Goal: Task Accomplishment & Management: Manage account settings

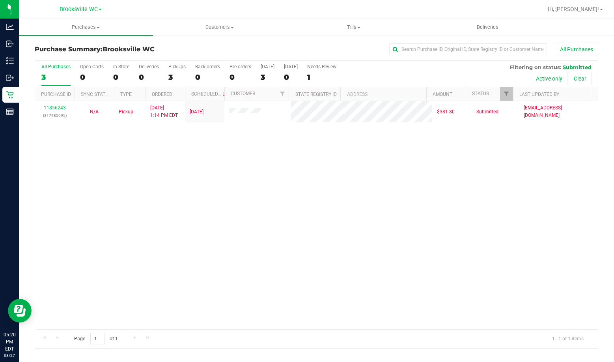
click at [60, 184] on div "11856243 (317485695) N/A Pickup [DATE] 1:14 PM EDT 8/27/2025 $381.80 Submitted …" at bounding box center [316, 215] width 563 height 228
drag, startPoint x: 51, startPoint y: 202, endPoint x: 142, endPoint y: 60, distance: 169.2
click at [65, 182] on div "11856243 (317485695) N/A Pickup [DATE] 1:14 PM EDT 8/27/2025 $381.80 Submitted …" at bounding box center [316, 215] width 563 height 228
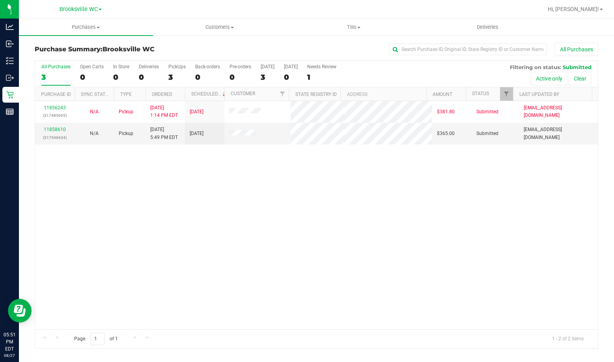
click at [72, 197] on div "11856243 (317485695) N/A Pickup [DATE] 1:14 PM EDT 8/27/2025 $381.80 Submitted …" at bounding box center [316, 215] width 563 height 228
click at [61, 129] on link "11858610" at bounding box center [55, 130] width 22 height 6
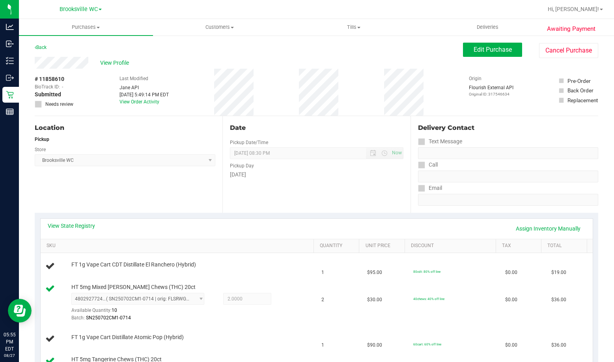
click at [77, 219] on div "View State Registry Assign Inventory Manually" at bounding box center [317, 229] width 552 height 20
click at [75, 226] on link "View State Registry" at bounding box center [71, 226] width 47 height 8
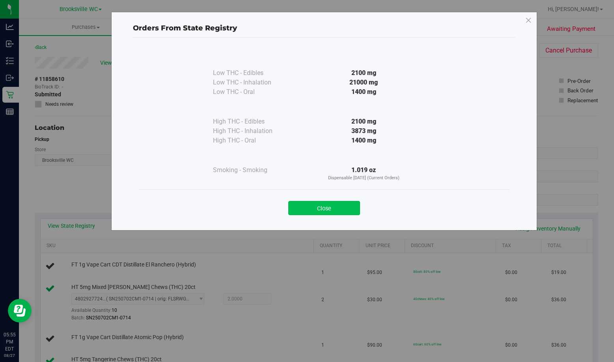
click at [309, 212] on button "Close" at bounding box center [324, 208] width 72 height 14
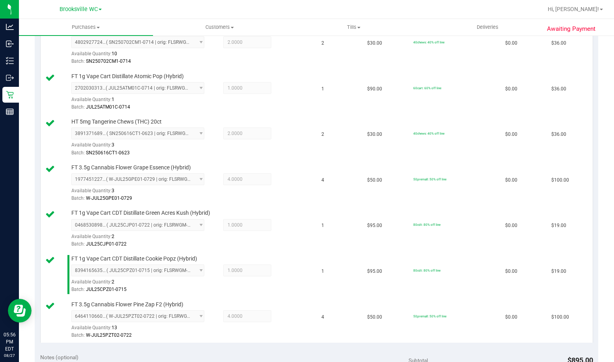
scroll to position [434, 0]
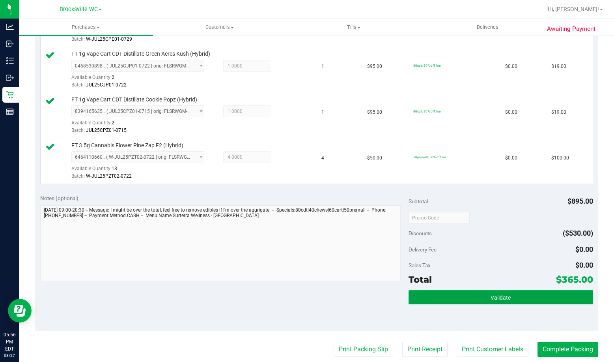
click at [487, 301] on button "Validate" at bounding box center [501, 297] width 184 height 14
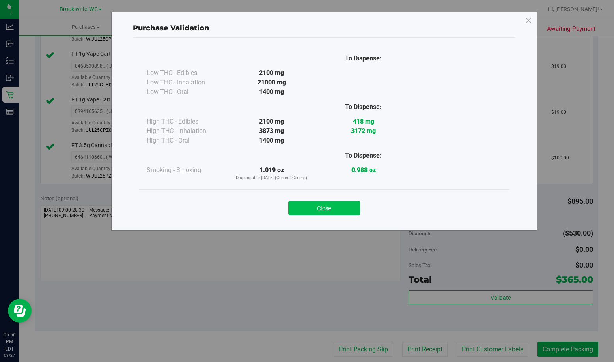
click at [326, 206] on button "Close" at bounding box center [324, 208] width 72 height 14
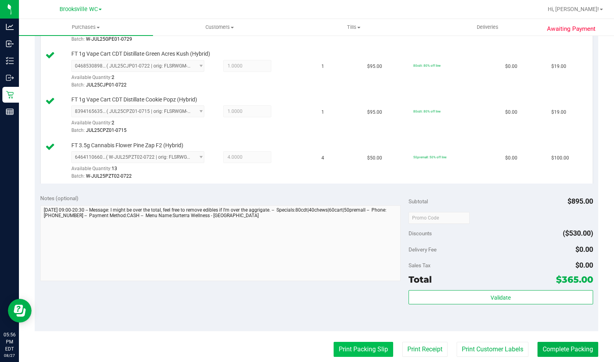
click at [357, 352] on button "Print Packing Slip" at bounding box center [364, 349] width 60 height 15
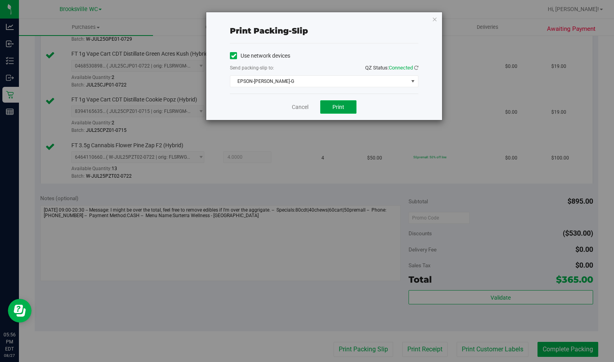
click at [344, 104] on span "Print" at bounding box center [339, 107] width 12 height 6
click at [434, 19] on icon "button" at bounding box center [435, 18] width 6 height 9
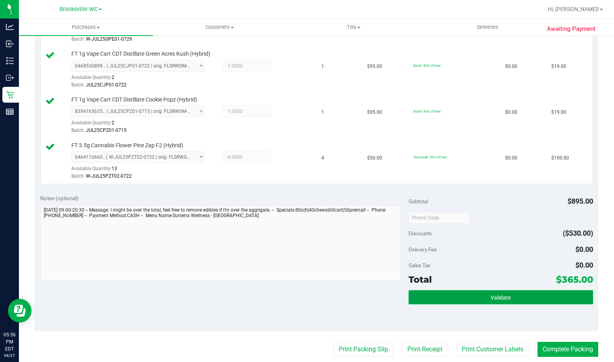
click at [460, 295] on button "Validate" at bounding box center [501, 297] width 184 height 14
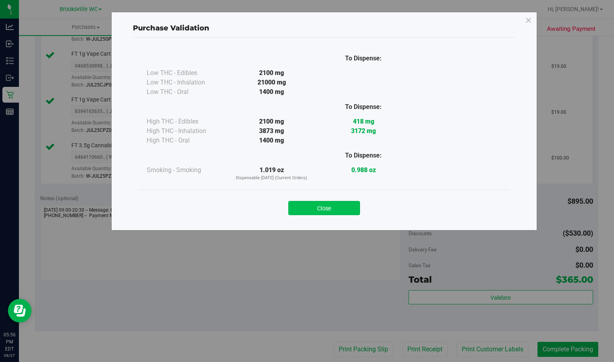
click at [322, 210] on button "Close" at bounding box center [324, 208] width 72 height 14
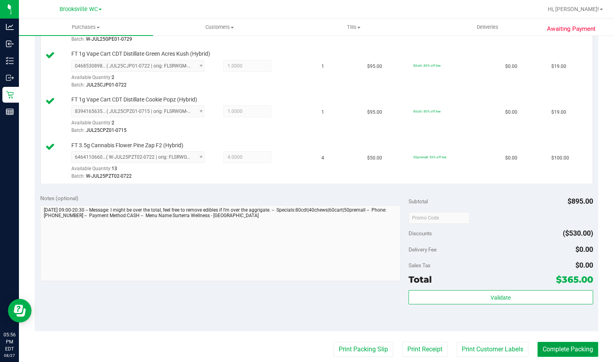
click at [549, 346] on button "Complete Packing" at bounding box center [568, 349] width 61 height 15
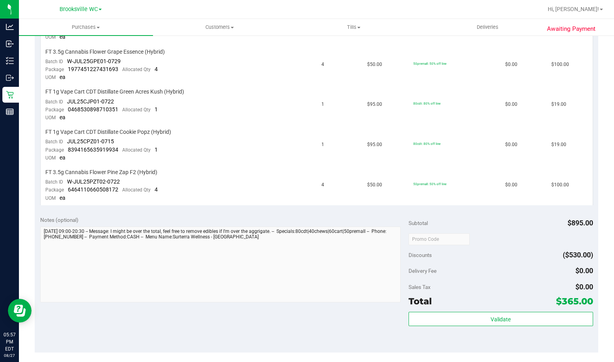
scroll to position [474, 0]
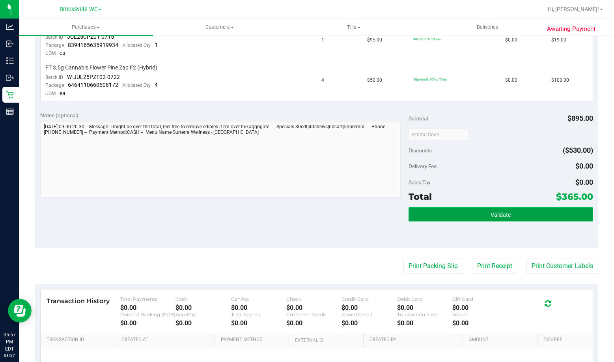
click at [457, 215] on button "Validate" at bounding box center [501, 214] width 184 height 14
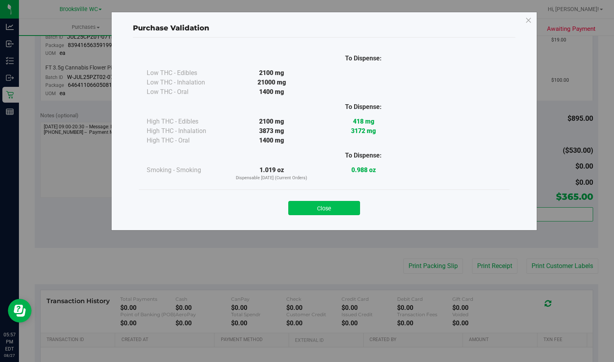
click at [329, 201] on button "Close" at bounding box center [324, 208] width 72 height 14
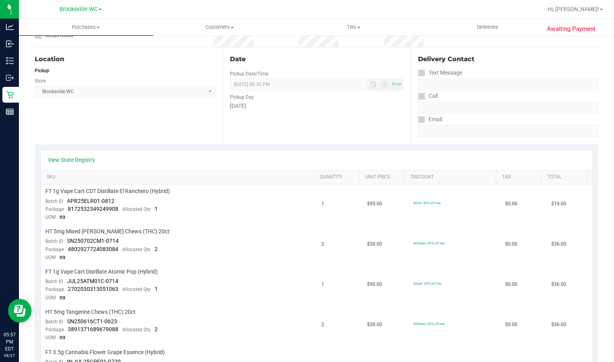
scroll to position [0, 0]
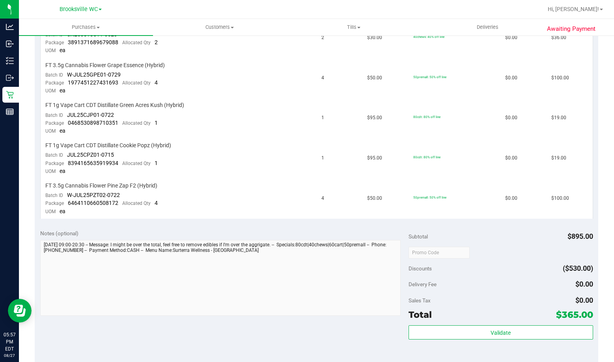
scroll to position [474, 0]
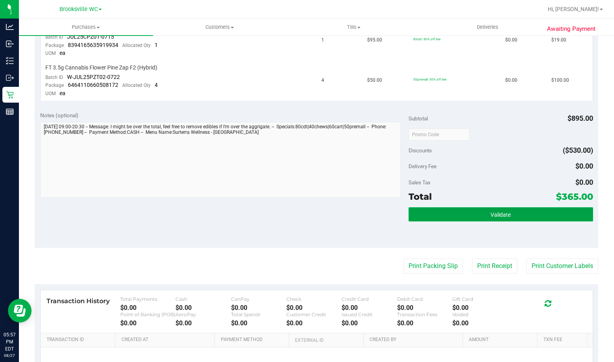
click at [455, 216] on button "Validate" at bounding box center [501, 214] width 184 height 14
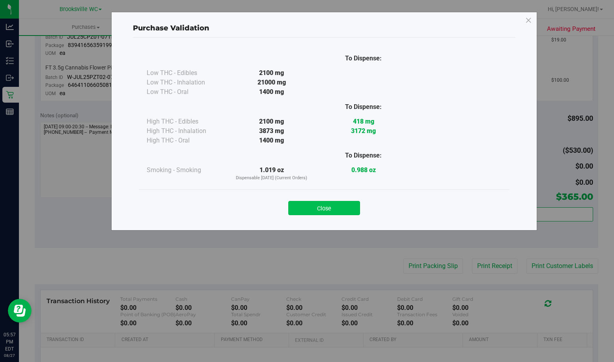
click at [322, 208] on button "Close" at bounding box center [324, 208] width 72 height 14
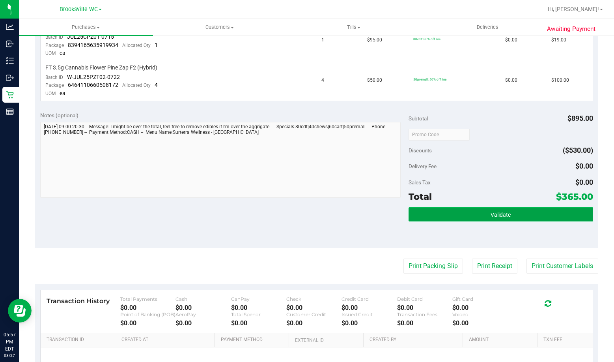
click at [442, 213] on button "Validate" at bounding box center [501, 214] width 184 height 14
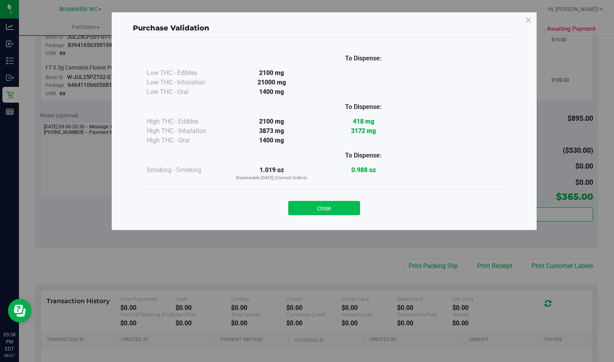
click at [332, 208] on button "Close" at bounding box center [324, 208] width 72 height 14
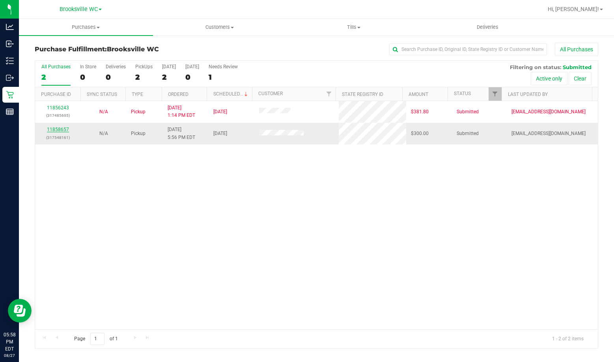
click at [64, 128] on link "11858657" at bounding box center [58, 130] width 22 height 6
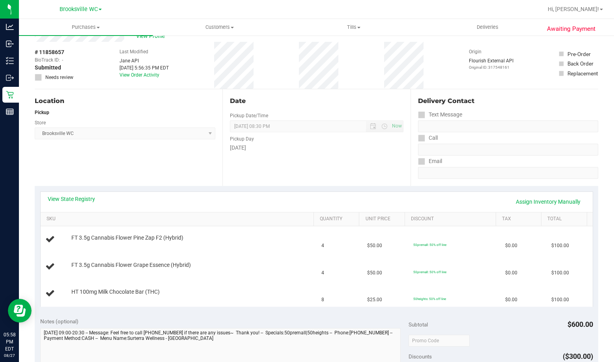
scroll to position [39, 0]
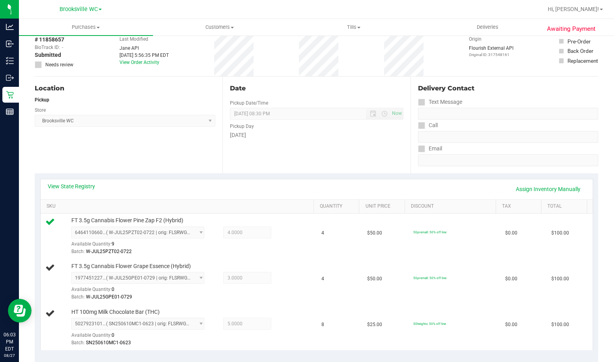
click at [82, 153] on div "Location Pickup Store Brooksville WC Select Store Bonita Springs WC Boynton Bea…" at bounding box center [129, 125] width 188 height 97
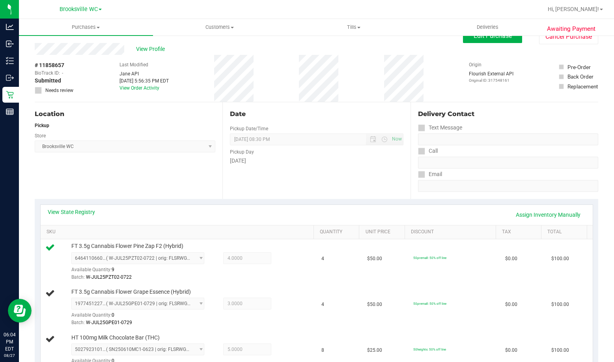
scroll to position [0, 0]
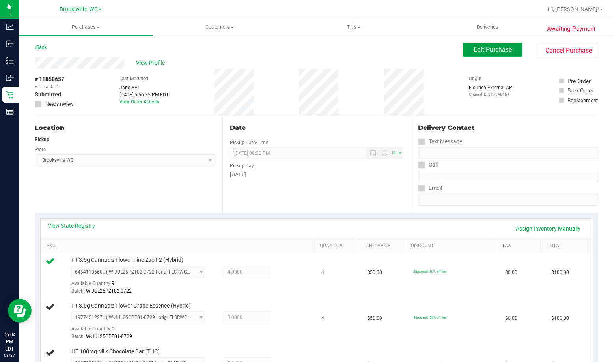
click at [495, 47] on span "Edit Purchase" at bounding box center [493, 49] width 38 height 7
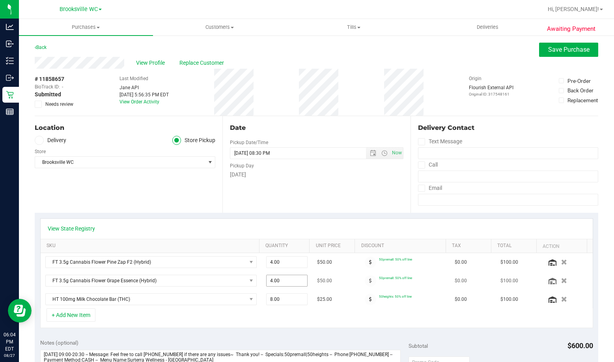
click at [275, 278] on span "4.00 4" at bounding box center [286, 281] width 41 height 12
click at [275, 278] on input "4" at bounding box center [287, 280] width 41 height 11
type input "3"
type input "3.00"
click at [389, 178] on div "Wednesday" at bounding box center [316, 174] width 173 height 8
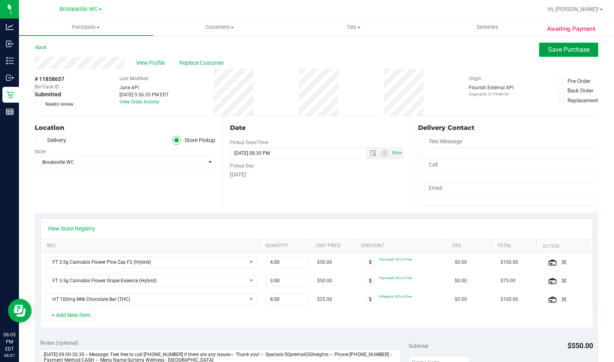
click at [548, 49] on span "Save Purchase" at bounding box center [568, 49] width 41 height 7
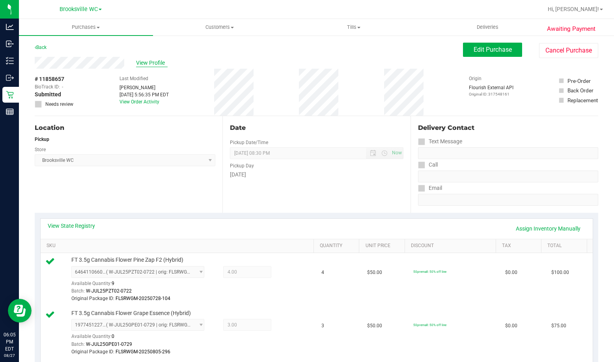
click at [150, 64] on span "View Profile" at bounding box center [152, 63] width 32 height 8
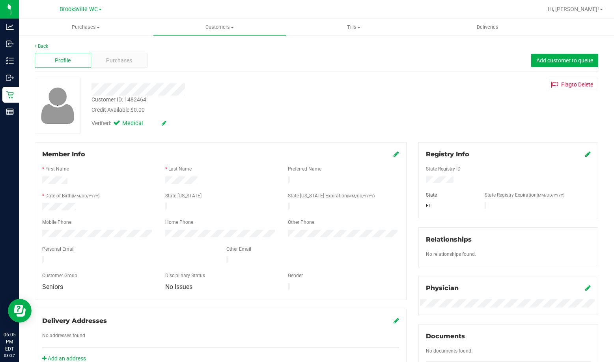
click at [132, 98] on div "Customer ID: 1482464" at bounding box center [119, 99] width 55 height 8
copy div "Customer ID: 1482464"
click at [39, 45] on link "Back" at bounding box center [41, 46] width 13 height 6
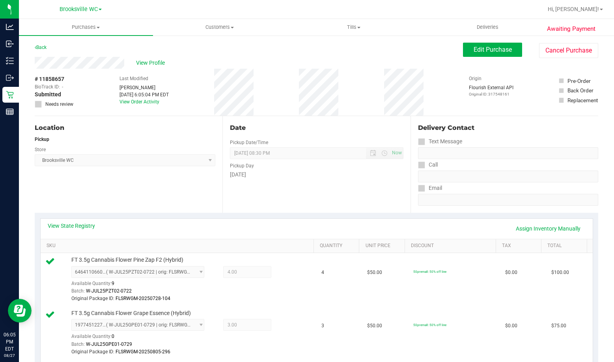
click at [118, 198] on div "Location Pickup Store Brooksville WC Select Store Bonita Springs WC Boynton Bea…" at bounding box center [129, 164] width 188 height 97
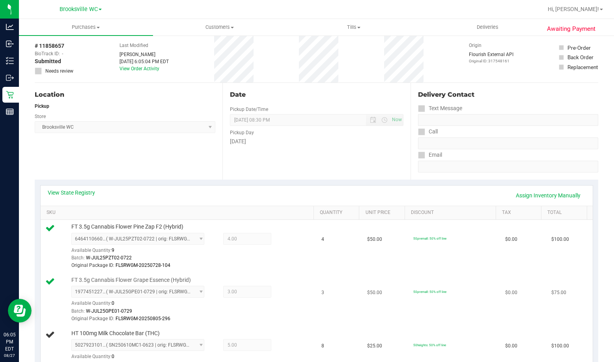
scroll to position [158, 0]
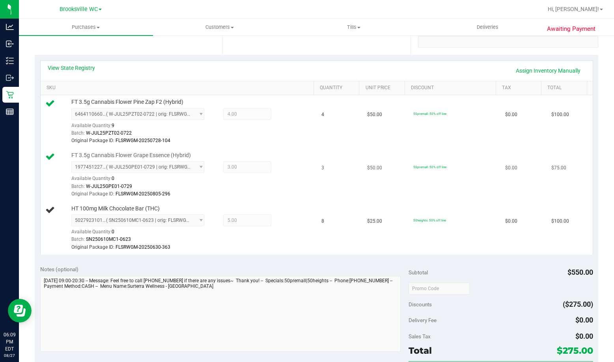
drag, startPoint x: 178, startPoint y: 267, endPoint x: 553, endPoint y: 198, distance: 381.4
click at [180, 267] on div "Notes (optional)" at bounding box center [224, 269] width 369 height 8
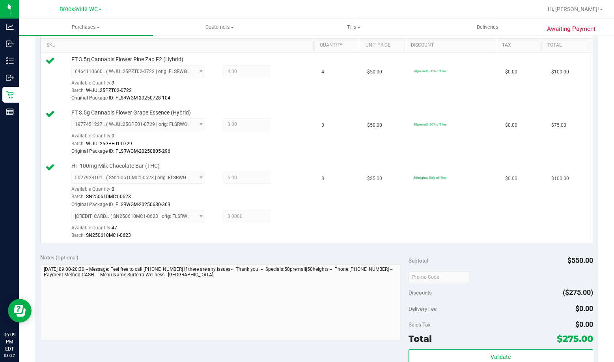
scroll to position [237, 0]
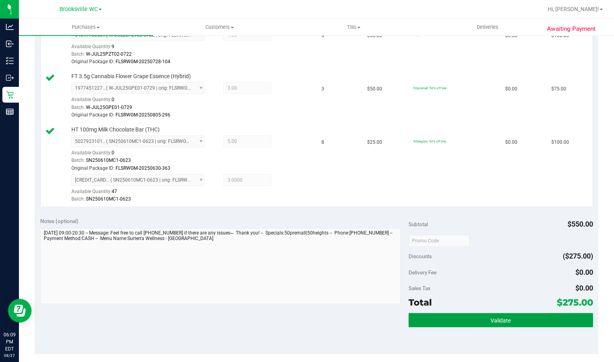
click at [438, 319] on button "Validate" at bounding box center [501, 320] width 184 height 14
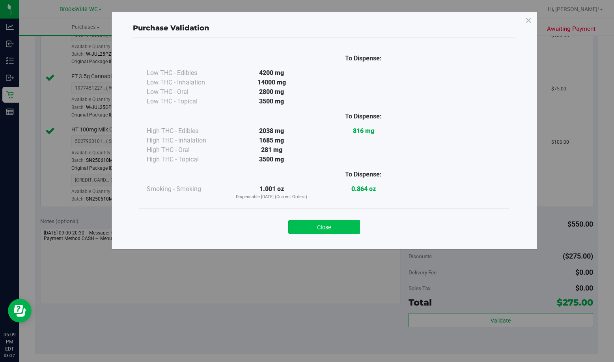
click at [328, 223] on button "Close" at bounding box center [324, 227] width 72 height 14
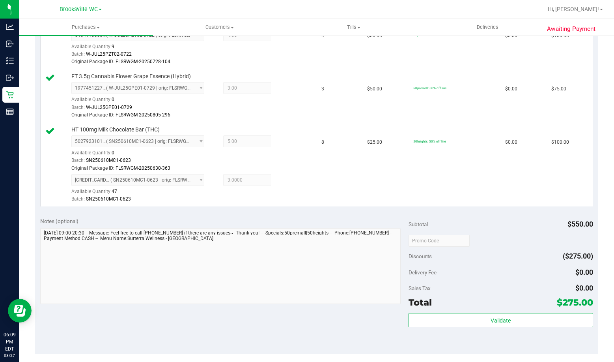
click at [140, 214] on div "Notes (optional) Subtotal $550.00 Discounts ($275.00) Delivery Fee $0.00 Sales …" at bounding box center [317, 283] width 564 height 142
drag, startPoint x: 147, startPoint y: 217, endPoint x: 159, endPoint y: 217, distance: 12.2
click at [153, 217] on div "Notes (optional)" at bounding box center [224, 221] width 369 height 8
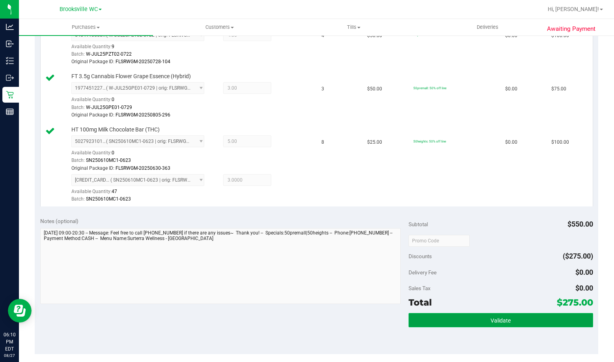
click at [480, 323] on button "Validate" at bounding box center [501, 320] width 184 height 14
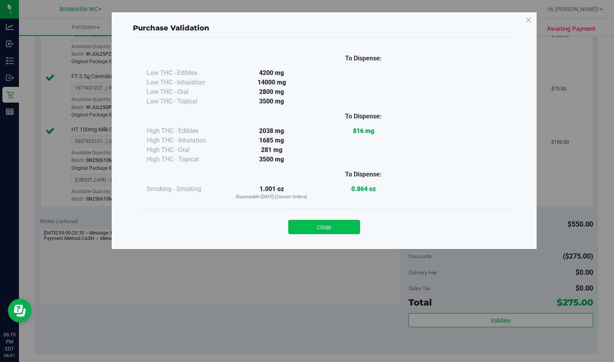
click at [341, 225] on button "Close" at bounding box center [324, 227] width 72 height 14
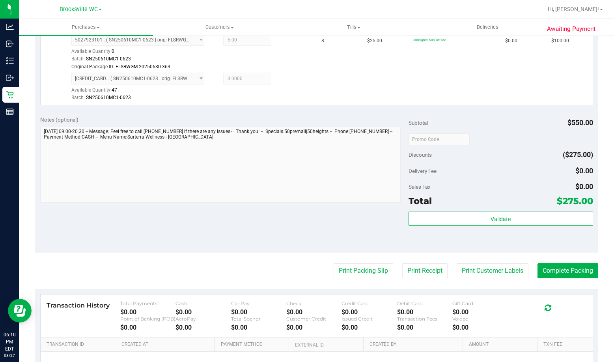
scroll to position [434, 0]
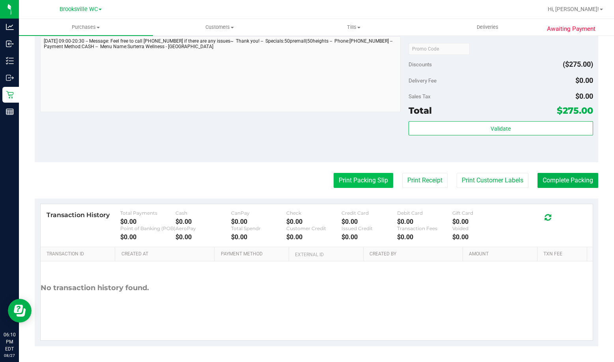
click at [356, 176] on button "Print Packing Slip" at bounding box center [364, 180] width 60 height 15
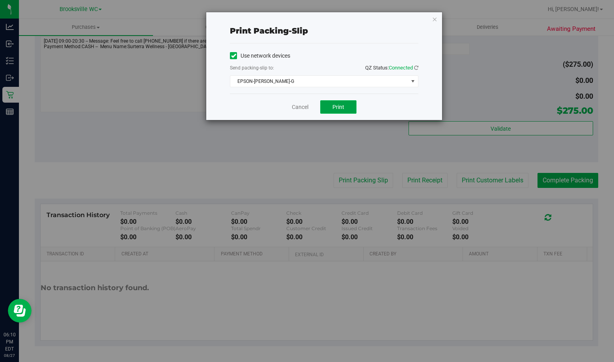
click at [337, 109] on span "Print" at bounding box center [339, 107] width 12 height 6
click at [435, 19] on icon "button" at bounding box center [435, 18] width 6 height 9
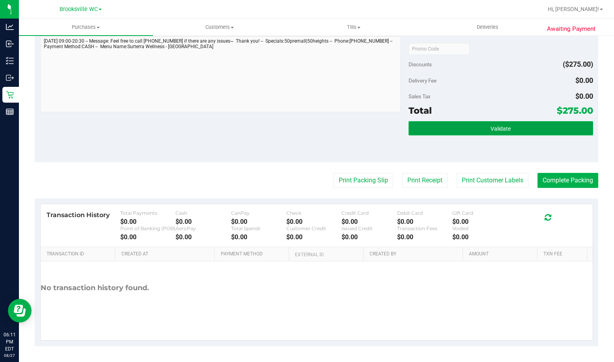
click at [498, 125] on span "Validate" at bounding box center [501, 128] width 20 height 6
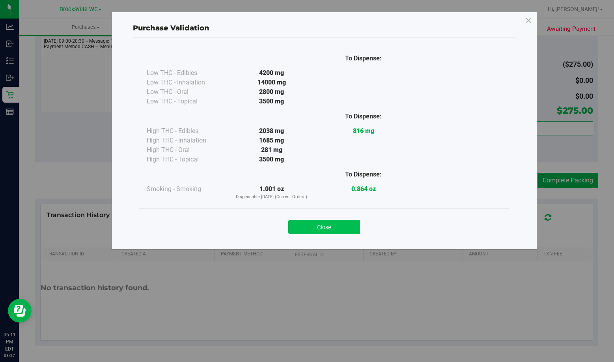
click at [336, 221] on button "Close" at bounding box center [324, 227] width 72 height 14
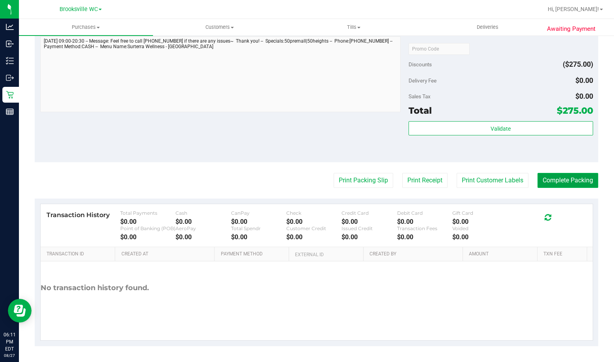
click at [545, 173] on button "Complete Packing" at bounding box center [568, 180] width 61 height 15
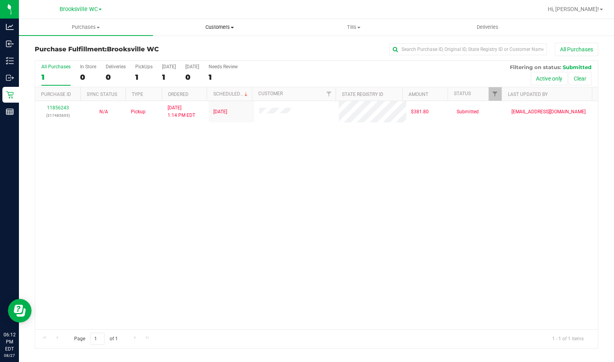
click at [243, 31] on uib-tab-heading "Customers All customers Add a new customer All physicians" at bounding box center [219, 27] width 133 height 16
click at [193, 49] on span "All customers" at bounding box center [181, 47] width 57 height 7
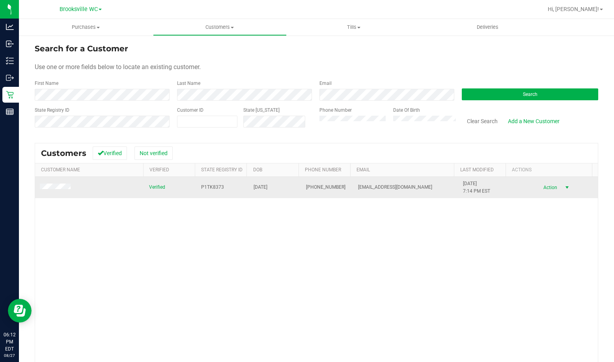
click at [543, 187] on span "Action" at bounding box center [550, 187] width 26 height 11
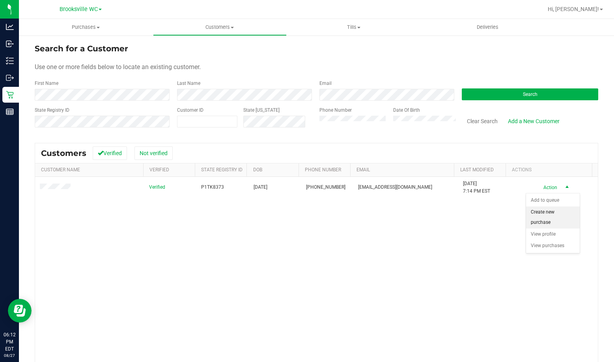
click at [547, 216] on li "Create new purchase" at bounding box center [553, 217] width 54 height 22
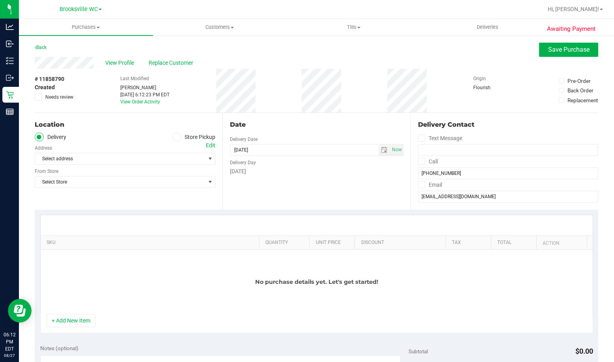
click at [174, 137] on icon at bounding box center [176, 137] width 5 height 0
click at [0, 0] on input "Store Pickup" at bounding box center [0, 0] width 0 height 0
click at [111, 161] on span "Select Store" at bounding box center [120, 158] width 170 height 11
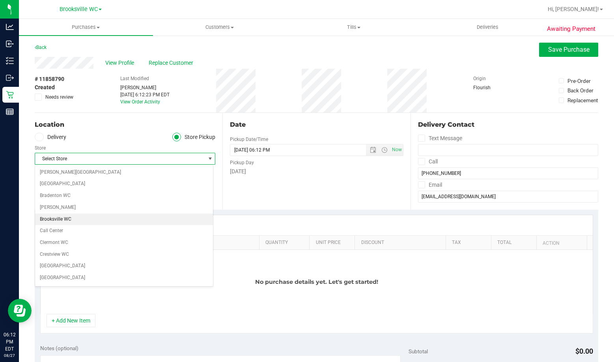
click at [73, 218] on li "Brooksville WC" at bounding box center [124, 219] width 178 height 12
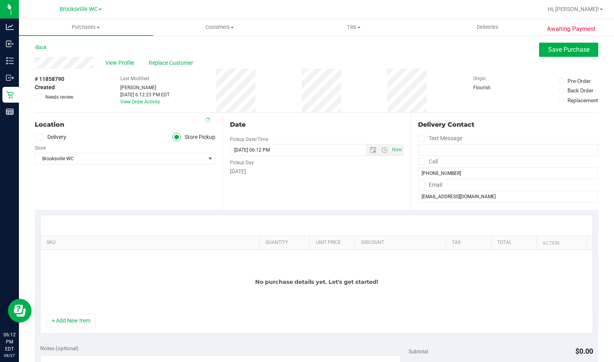
click at [189, 197] on div "Location Delivery Store Pickup Store Brooksville WC Select Store Bonita Springs…" at bounding box center [129, 161] width 188 height 97
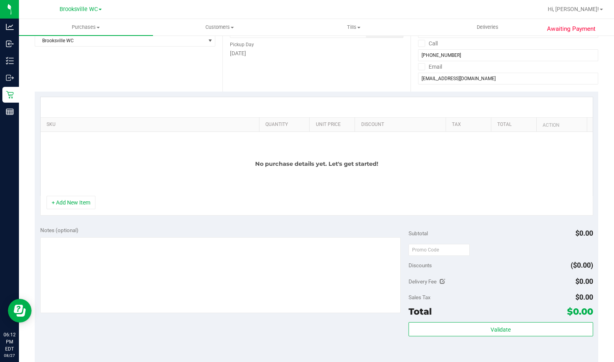
scroll to position [118, 0]
click at [185, 222] on div "Notes (optional) Subtotal $0.00 Discounts ($0.00) Delivery Fee $0.00 Sales Tax …" at bounding box center [317, 292] width 564 height 142
click at [88, 221] on div "Notes (optional) Subtotal $0.00 Discounts ($0.00) Delivery Fee $0.00 Sales Tax …" at bounding box center [317, 292] width 564 height 142
click at [75, 201] on button "+ Add New Item" at bounding box center [71, 201] width 49 height 13
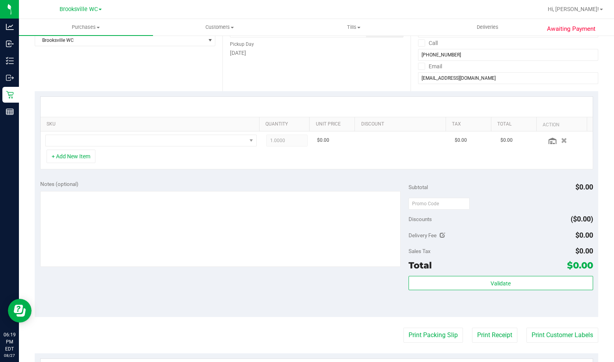
click at [100, 131] on th "SKU" at bounding box center [150, 124] width 219 height 14
click at [98, 137] on span "NO DATA FOUND" at bounding box center [146, 140] width 201 height 11
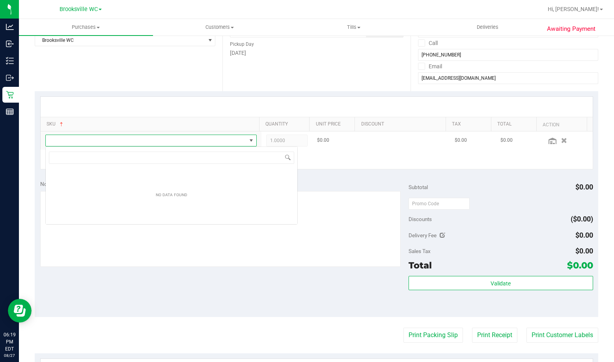
scroll to position [12, 207]
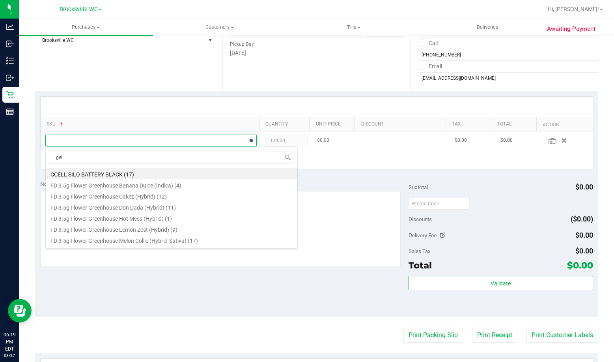
type input "gela"
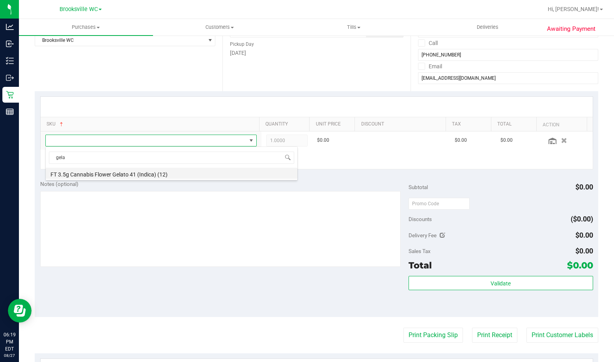
click at [125, 176] on li "FT 3.5g Cannabis Flower Gelato 41 (Indica) (12)" at bounding box center [172, 173] width 252 height 11
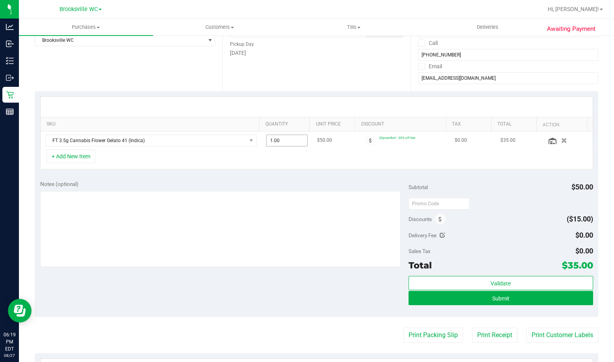
click at [286, 142] on span "1.00 1" at bounding box center [286, 141] width 41 height 12
click at [286, 142] on input "1" at bounding box center [287, 140] width 41 height 11
type input "2"
type input "2.00"
click at [301, 181] on div "Notes (optional)" at bounding box center [224, 184] width 369 height 8
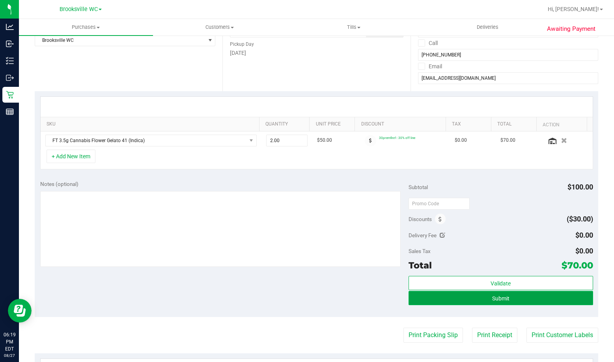
click at [471, 293] on button "Submit" at bounding box center [501, 298] width 184 height 14
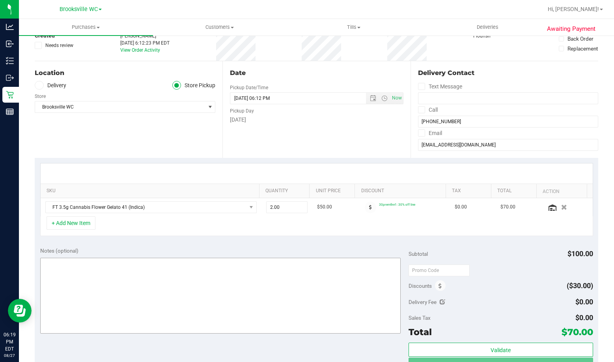
scroll to position [0, 0]
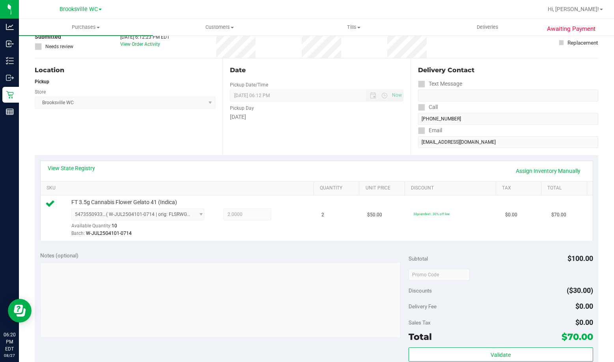
scroll to position [118, 0]
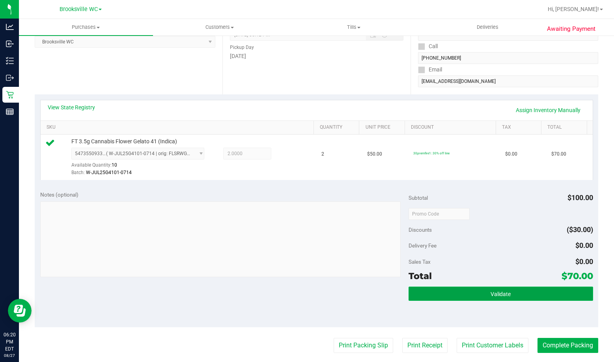
click at [454, 294] on button "Validate" at bounding box center [501, 293] width 184 height 14
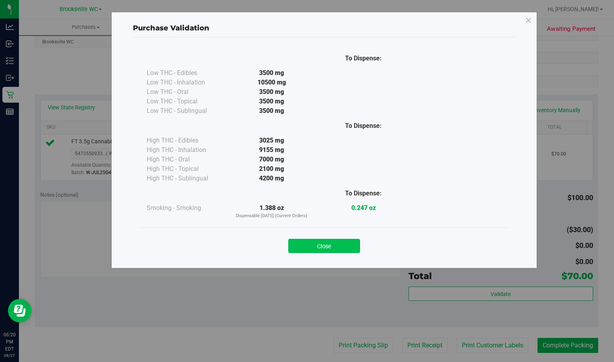
click at [333, 248] on button "Close" at bounding box center [324, 246] width 72 height 14
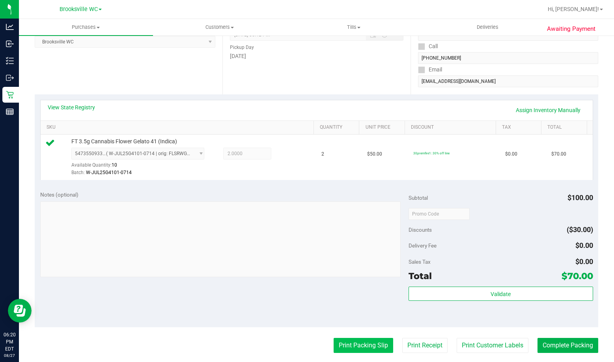
click at [368, 349] on button "Print Packing Slip" at bounding box center [364, 345] width 60 height 15
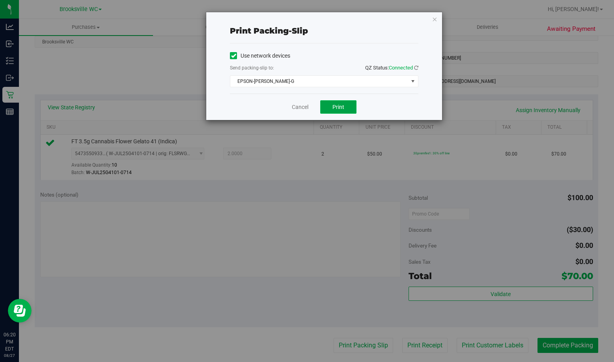
click at [342, 107] on span "Print" at bounding box center [339, 107] width 12 height 6
click at [433, 16] on icon "button" at bounding box center [435, 18] width 6 height 9
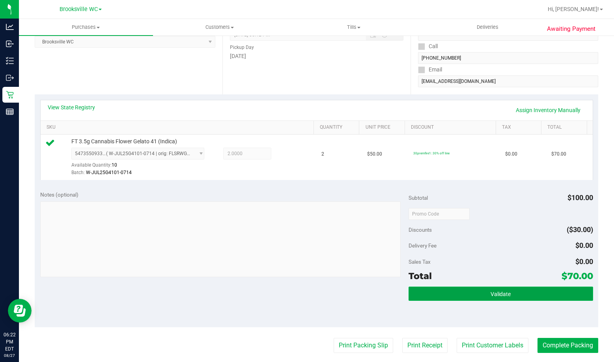
click at [462, 298] on button "Validate" at bounding box center [501, 293] width 184 height 14
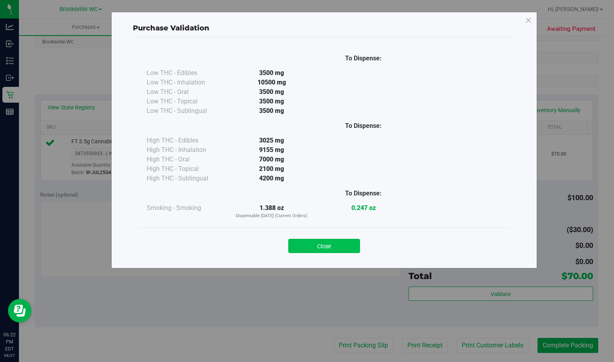
click at [322, 243] on button "Close" at bounding box center [324, 246] width 72 height 14
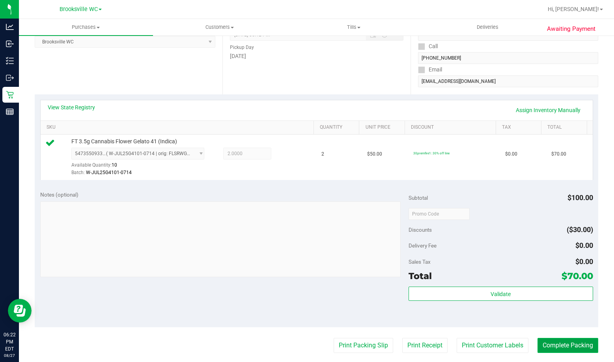
click at [548, 344] on button "Complete Packing" at bounding box center [568, 345] width 61 height 15
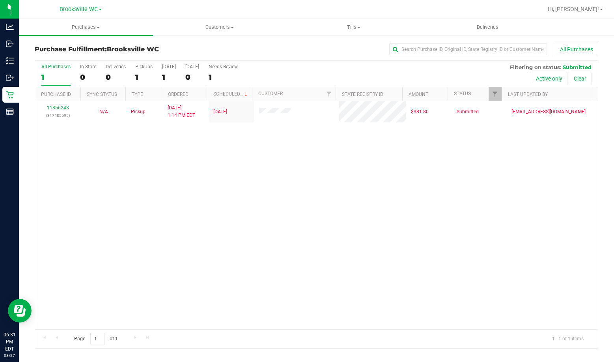
click at [50, 204] on div "11856243 (317485695) N/A Pickup 8/27/2025 1:14 PM EDT 8/27/2025 $381.80 Submitt…" at bounding box center [316, 215] width 563 height 228
click at [73, 232] on div "11856243 (317485695) N/A Pickup 8/27/2025 1:14 PM EDT 8/27/2025 $381.80 Submitt…" at bounding box center [316, 215] width 563 height 228
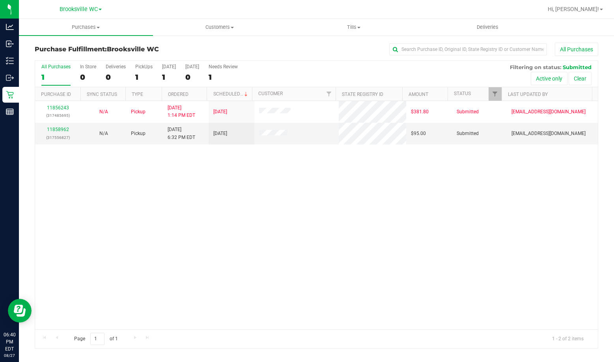
drag, startPoint x: 46, startPoint y: 182, endPoint x: 121, endPoint y: 184, distance: 75.0
click at [46, 182] on div "11856243 (317485695) N/A Pickup 8/27/2025 1:14 PM EDT 8/27/2025 $381.80 Submitt…" at bounding box center [316, 215] width 563 height 228
click at [66, 200] on div "11856243 (317485695) N/A Pickup 8/27/2025 1:14 PM EDT 8/27/2025 $381.80 Submitt…" at bounding box center [316, 215] width 563 height 228
click at [94, 197] on div "11856243 (317485695) N/A Pickup 8/27/2025 1:14 PM EDT 8/27/2025 $381.80 Submitt…" at bounding box center [316, 215] width 563 height 228
click at [58, 221] on div "11856243 (317485695) N/A Pickup 8/27/2025 1:14 PM EDT 8/27/2025 $381.80 Submitt…" at bounding box center [316, 215] width 563 height 228
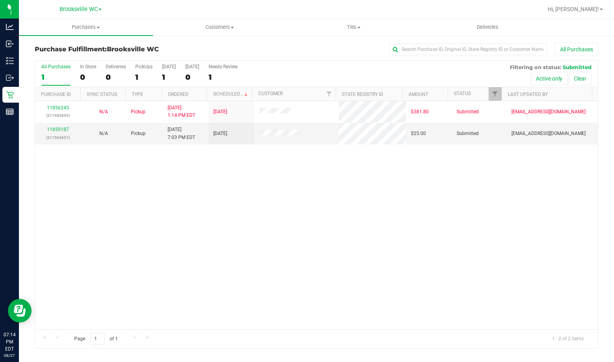
click at [47, 213] on div "11856243 (317485695) N/A Pickup 8/27/2025 1:14 PM EDT 8/27/2025 $381.80 Submitt…" at bounding box center [316, 215] width 563 height 228
click at [60, 129] on link "11859187" at bounding box center [58, 130] width 22 height 6
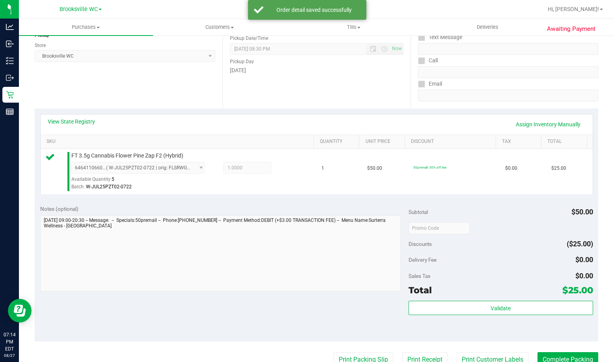
scroll to position [118, 0]
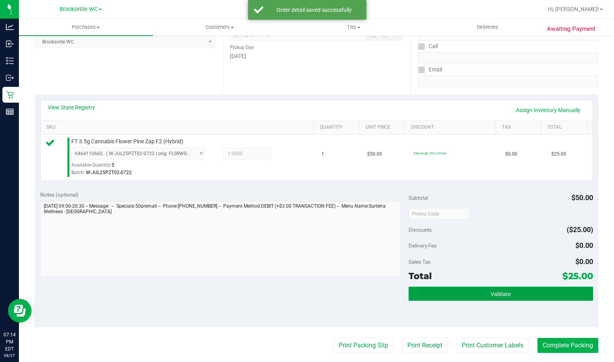
click at [496, 299] on button "Validate" at bounding box center [501, 293] width 184 height 14
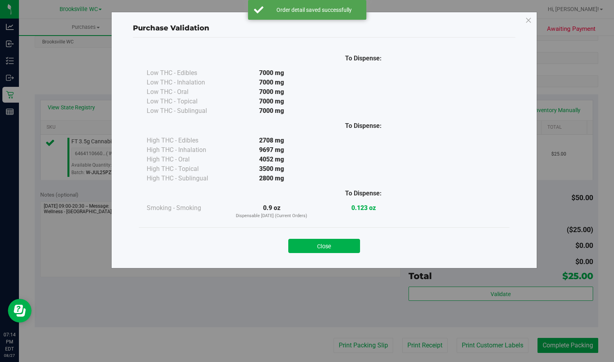
click at [350, 237] on div "Close" at bounding box center [324, 244] width 359 height 20
click at [355, 253] on div "Close" at bounding box center [324, 243] width 371 height 32
click at [323, 247] on button "Close" at bounding box center [324, 246] width 72 height 14
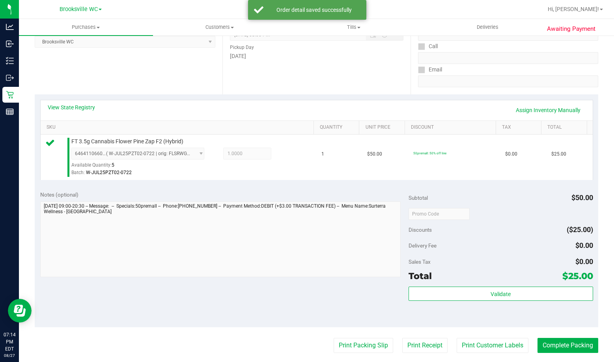
click at [359, 331] on purchase-details "Back Edit Purchase Cancel Purchase View Profile # 11859187 BioTrack ID: - Submi…" at bounding box center [317, 217] width 564 height 587
click at [359, 335] on purchase-details "Back Edit Purchase Cancel Purchase View Profile # 11859187 BioTrack ID: - Submi…" at bounding box center [317, 217] width 564 height 587
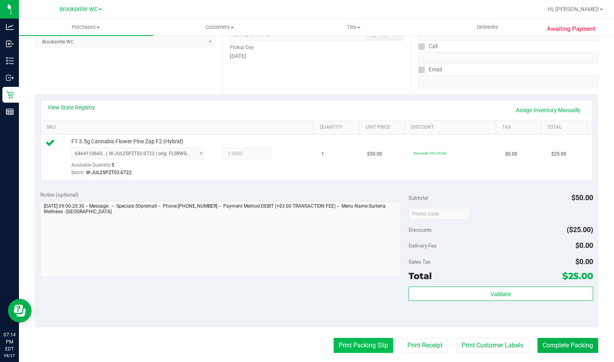
click at [361, 350] on button "Print Packing Slip" at bounding box center [364, 345] width 60 height 15
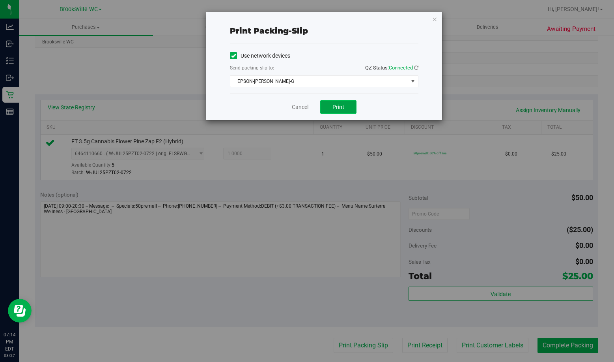
click at [343, 107] on span "Print" at bounding box center [339, 107] width 12 height 6
click at [300, 112] on div "Cancel Print" at bounding box center [324, 107] width 189 height 26
click at [298, 106] on link "Cancel" at bounding box center [300, 107] width 17 height 8
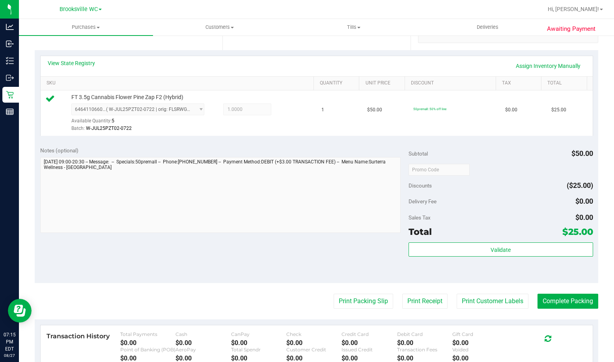
scroll to position [197, 0]
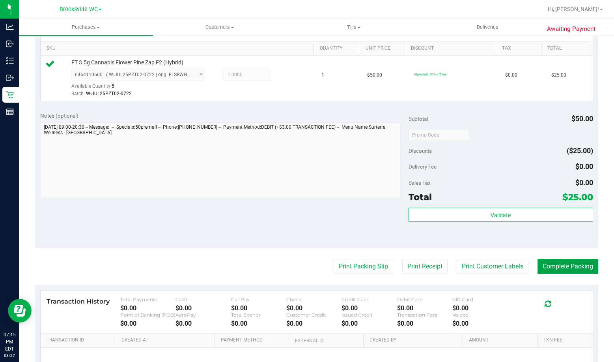
click at [558, 262] on button "Complete Packing" at bounding box center [568, 266] width 61 height 15
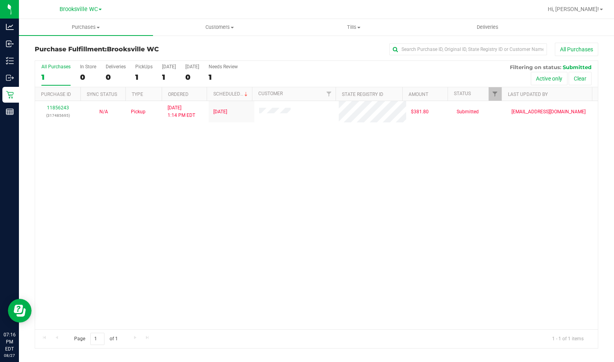
click at [100, 163] on div "11856243 (317485695) N/A Pickup 8/27/2025 1:14 PM EDT 8/27/2025 $381.80 Submitt…" at bounding box center [316, 215] width 563 height 228
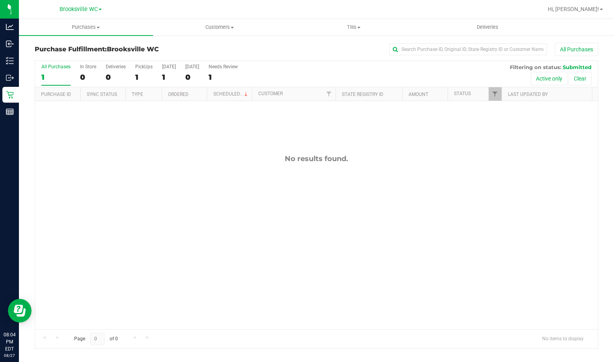
click at [95, 205] on div "No results found." at bounding box center [316, 241] width 563 height 281
click at [54, 210] on div "No results found." at bounding box center [316, 241] width 563 height 281
click at [93, 178] on div "No results found." at bounding box center [316, 241] width 563 height 281
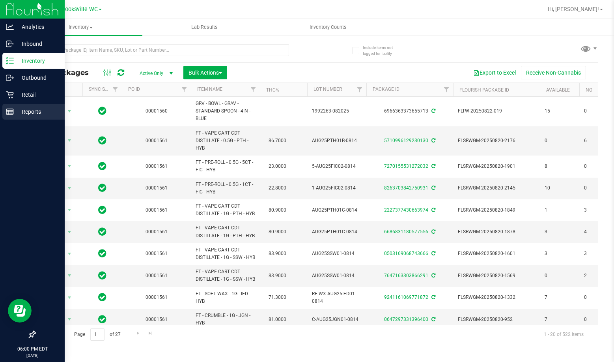
click at [13, 116] on div "Reports" at bounding box center [33, 112] width 62 height 16
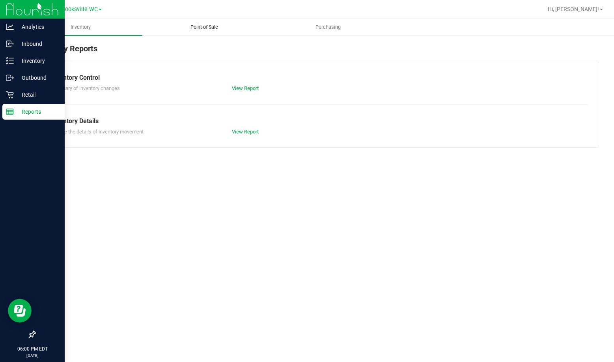
click at [200, 34] on uib-tab-heading "Point of Sale" at bounding box center [204, 27] width 123 height 16
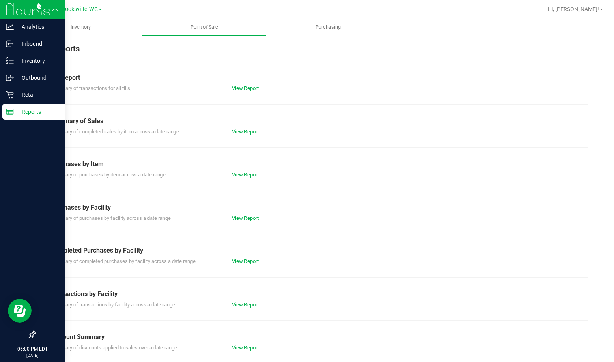
click at [244, 257] on div "Summary of completed purchases by facility across a date range View Report" at bounding box center [316, 260] width 543 height 10
click at [245, 262] on link "View Report" at bounding box center [245, 261] width 27 height 6
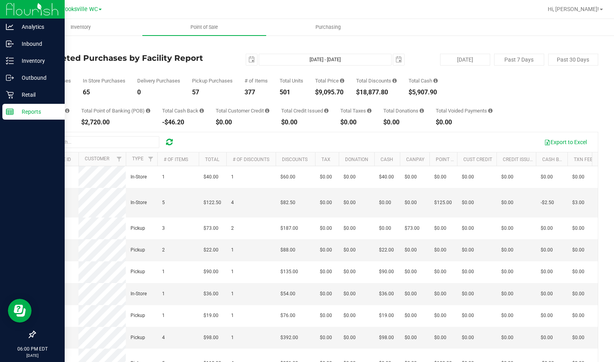
click at [335, 93] on div "$9,095.70" at bounding box center [329, 92] width 29 height 6
copy div "9,095.70"
click at [290, 87] on div "Total Units 501" at bounding box center [292, 86] width 24 height 17
click at [7, 56] on div "Inventory" at bounding box center [33, 61] width 62 height 16
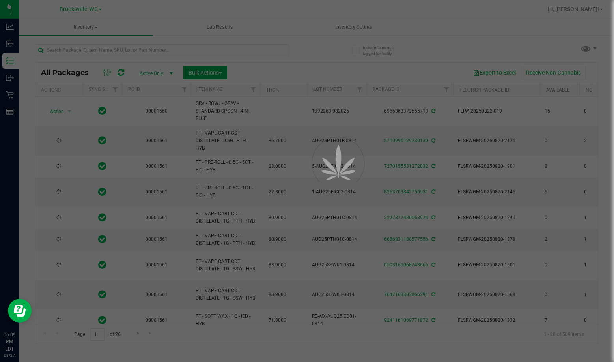
click at [217, 49] on div at bounding box center [307, 181] width 614 height 362
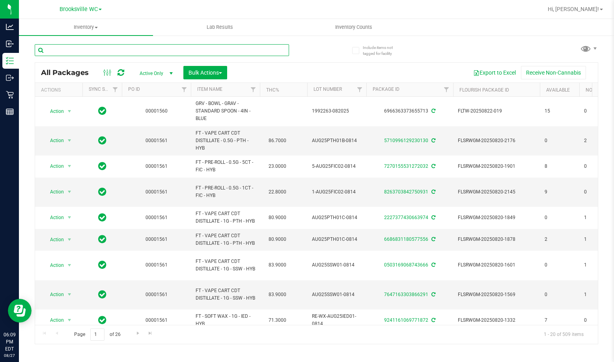
click at [213, 49] on input "text" at bounding box center [162, 50] width 255 height 12
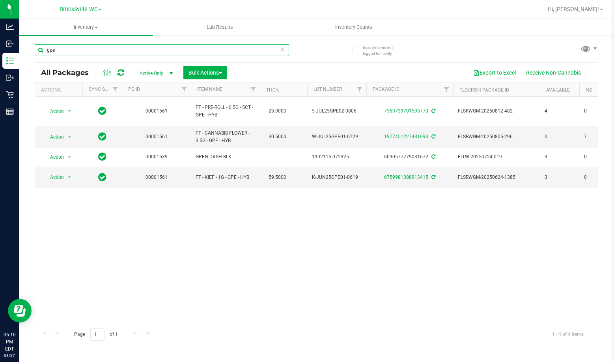
type input "gpe"
click at [281, 50] on icon at bounding box center [283, 48] width 6 height 9
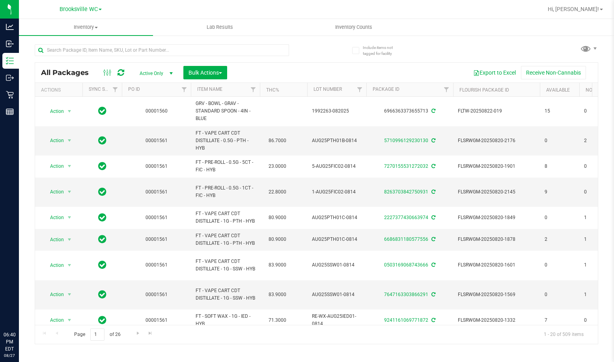
click at [171, 51] on input "text" at bounding box center [162, 50] width 255 height 12
type input "lmz"
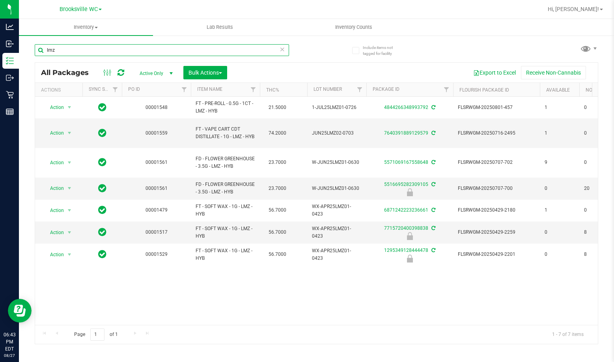
click at [70, 45] on input "lmz" at bounding box center [162, 50] width 255 height 12
